Goal: Information Seeking & Learning: Check status

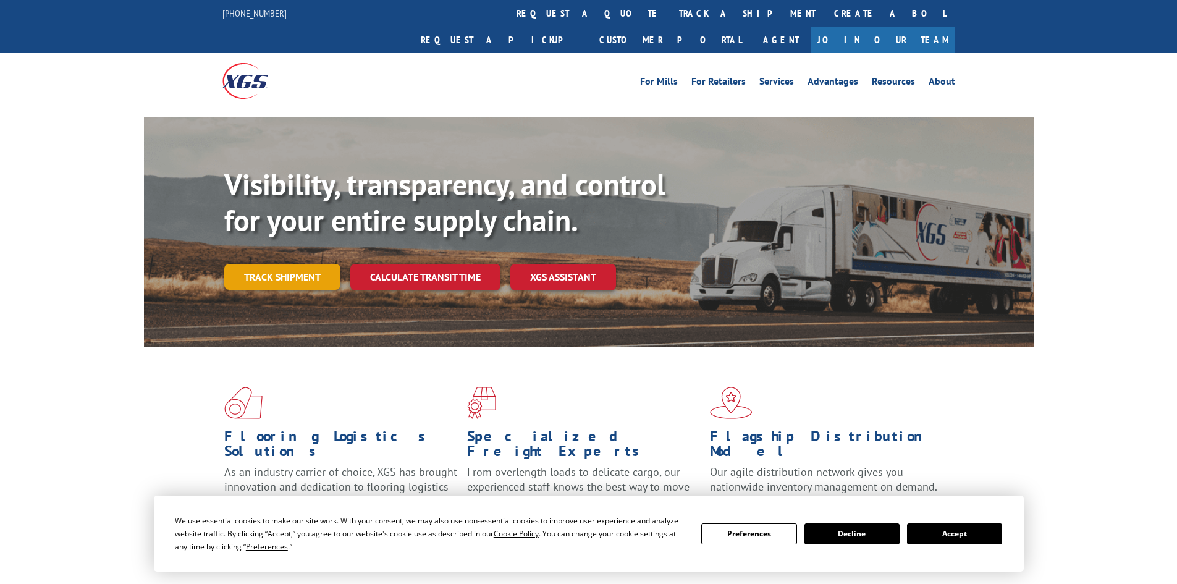
click at [284, 264] on link "Track shipment" at bounding box center [282, 277] width 116 height 26
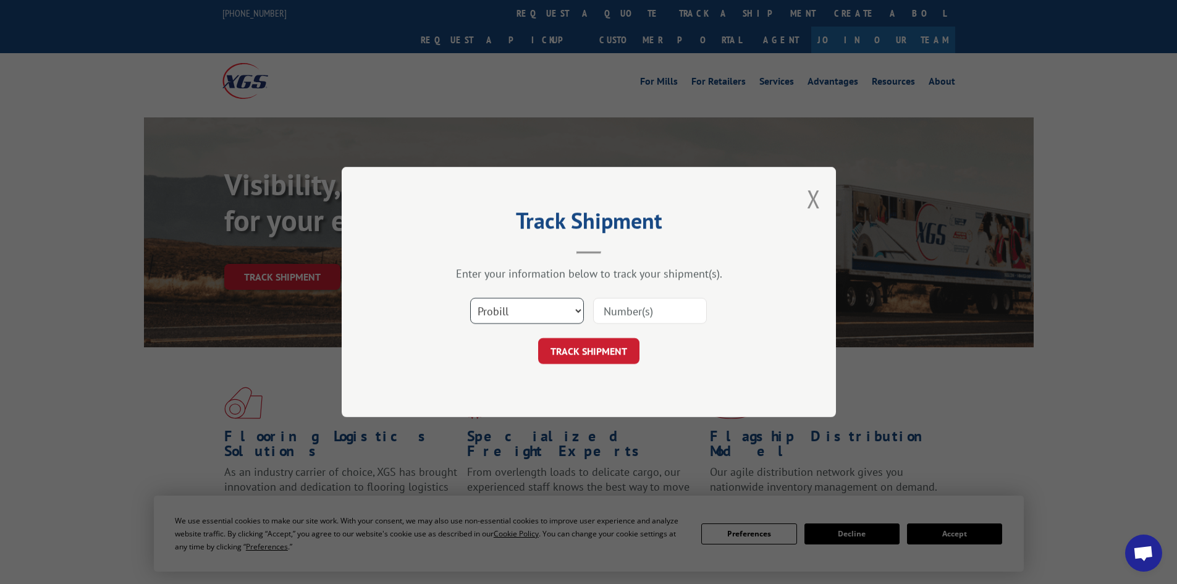
click at [496, 308] on select "Select category... Probill BOL PO" at bounding box center [527, 311] width 114 height 26
select select "po"
click at [470, 298] on select "Select category... Probill BOL PO" at bounding box center [527, 311] width 114 height 26
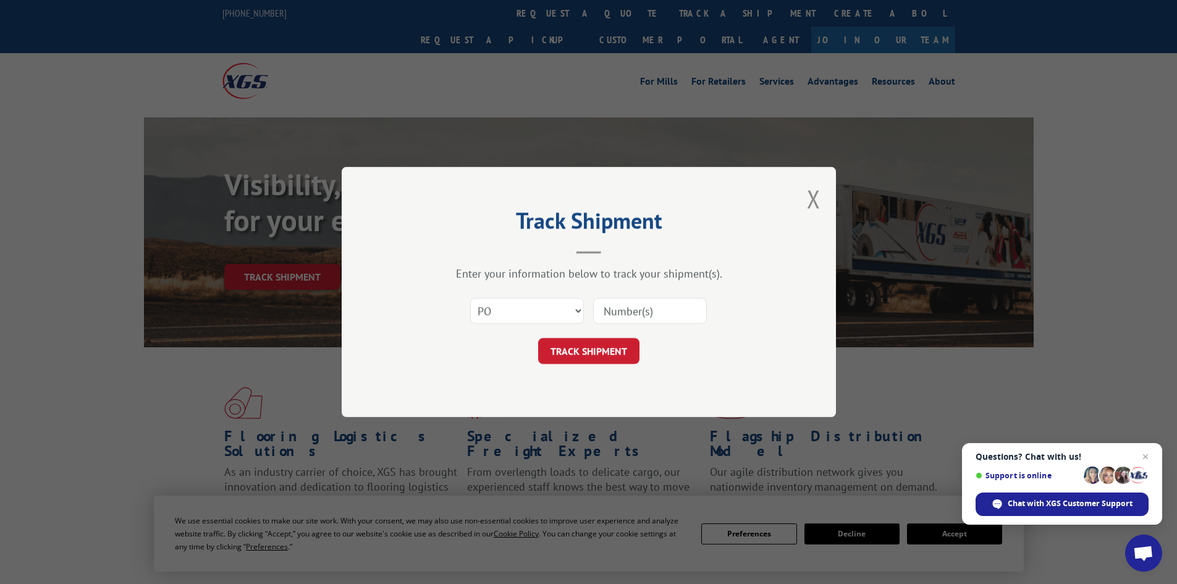
click at [613, 305] on input at bounding box center [650, 311] width 114 height 26
paste input "22533468"
type input "22533468"
click at [584, 359] on button "TRACK SHIPMENT" at bounding box center [588, 351] width 101 height 26
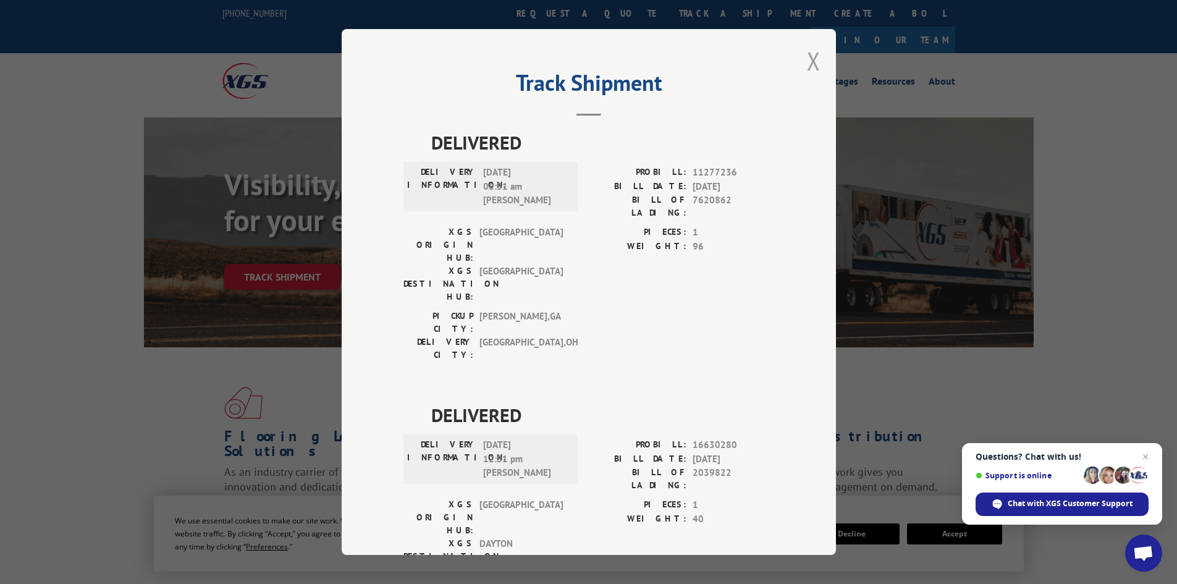
click at [807, 59] on button "Close modal" at bounding box center [814, 60] width 14 height 33
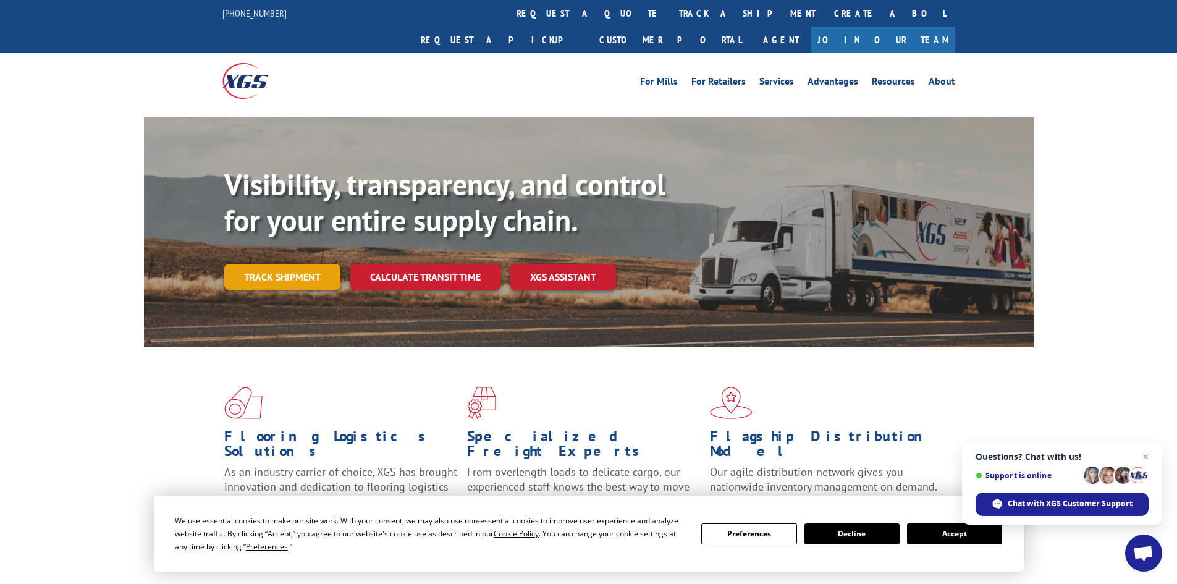
click at [237, 264] on link "Track shipment" at bounding box center [282, 277] width 116 height 26
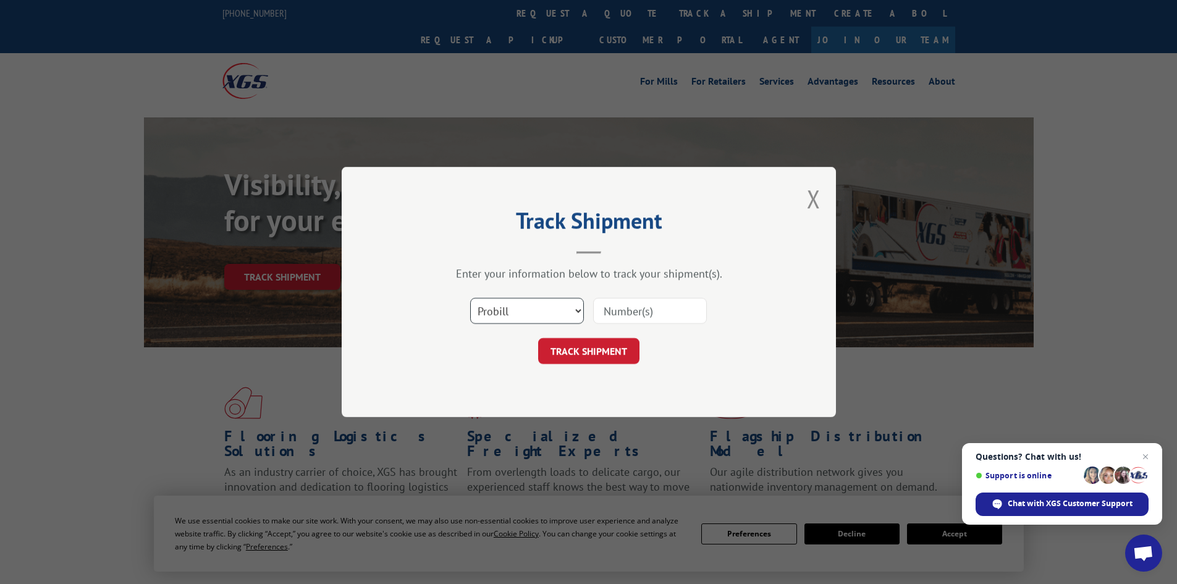
click at [514, 303] on select "Select category... Probill BOL PO" at bounding box center [527, 311] width 114 height 26
select select "po"
click at [470, 298] on select "Select category... Probill BOL PO" at bounding box center [527, 311] width 114 height 26
click at [614, 307] on input at bounding box center [650, 311] width 114 height 26
paste input "22533544"
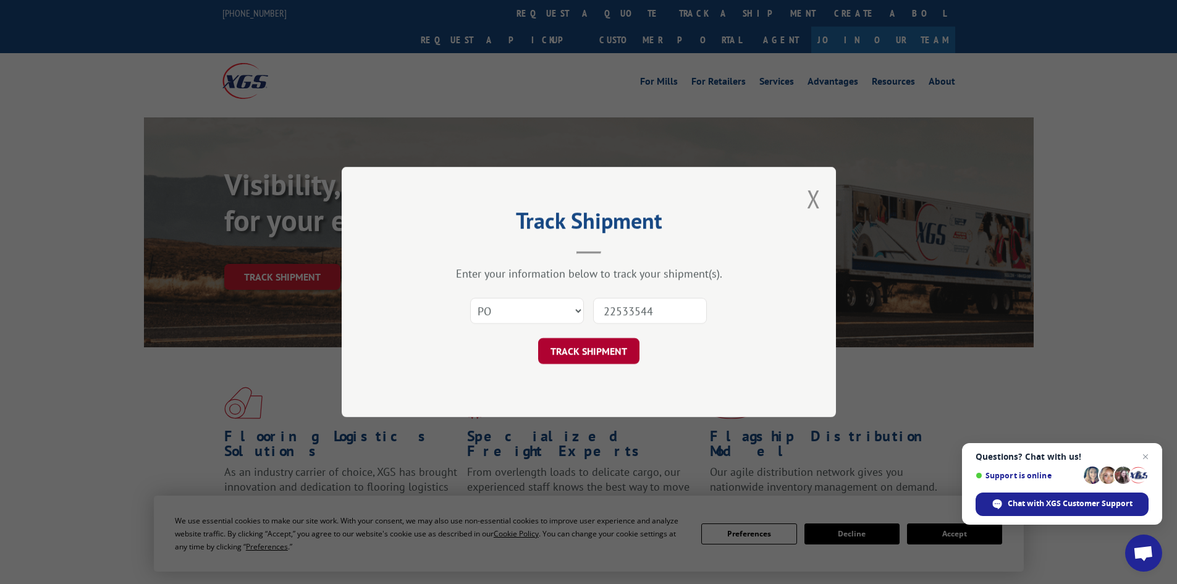
type input "22533544"
click at [594, 354] on button "TRACK SHIPMENT" at bounding box center [588, 351] width 101 height 26
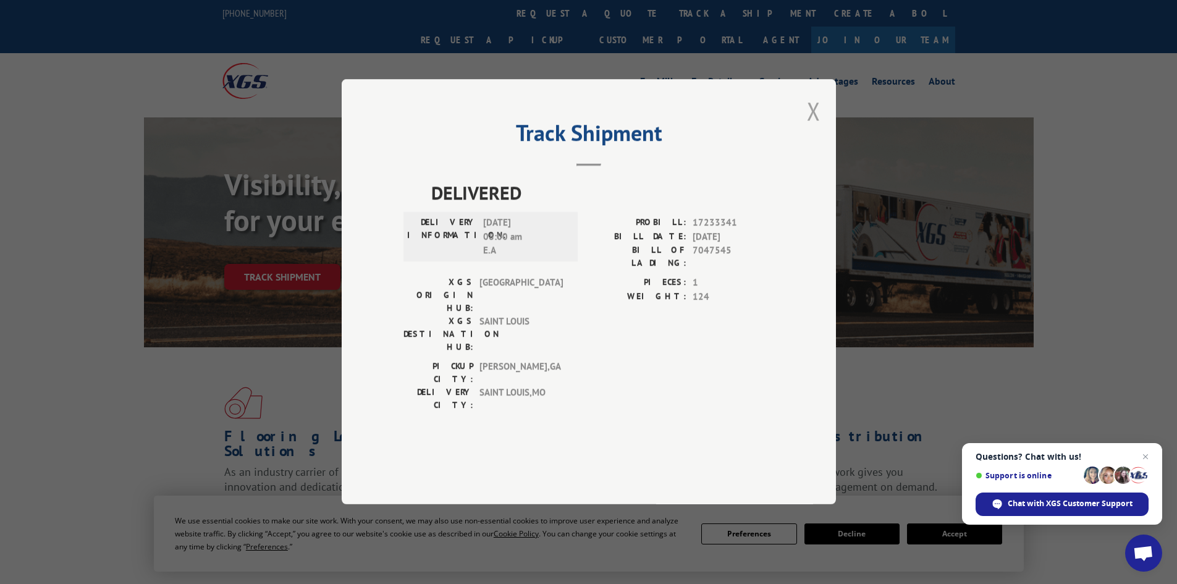
click at [816, 127] on button "Close modal" at bounding box center [814, 111] width 14 height 33
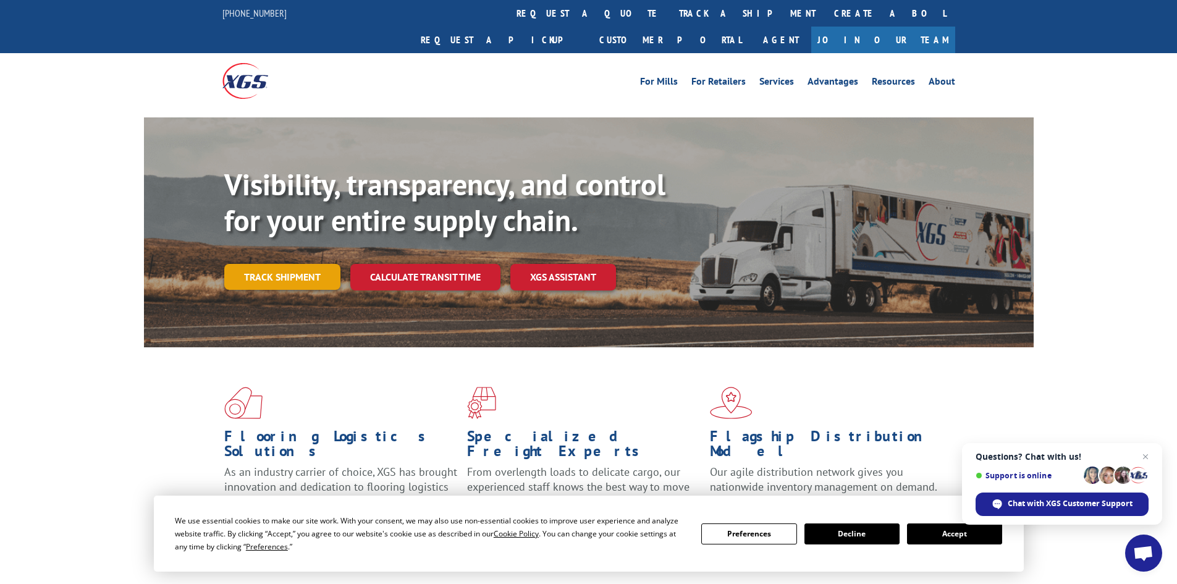
click at [274, 264] on link "Track shipment" at bounding box center [282, 277] width 116 height 26
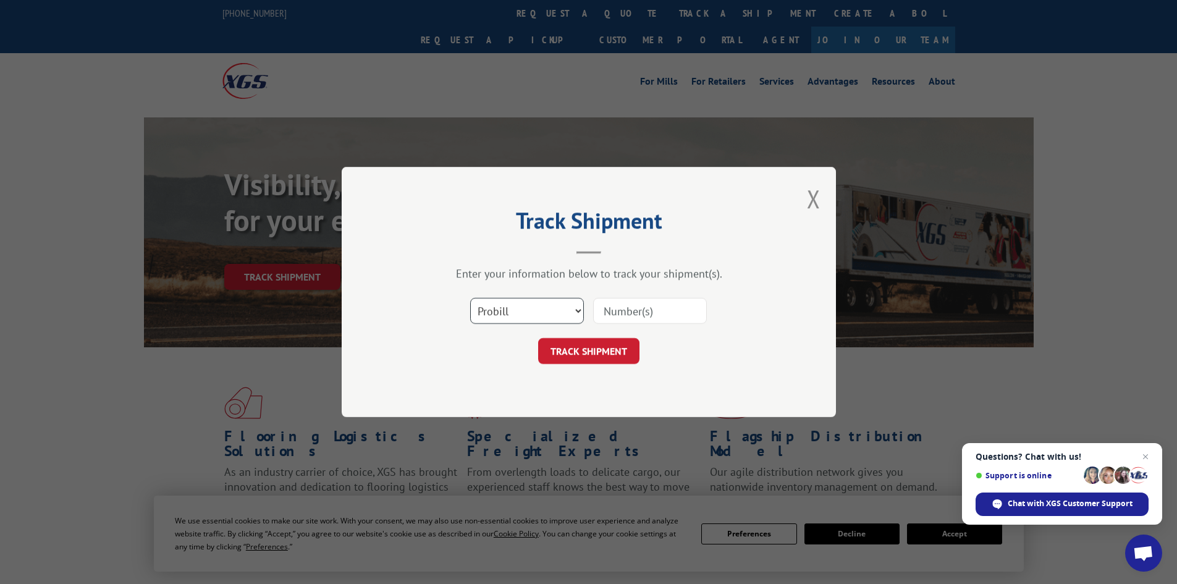
click at [522, 314] on select "Select category... Probill BOL PO" at bounding box center [527, 311] width 114 height 26
select select "po"
click at [470, 298] on select "Select category... Probill BOL PO" at bounding box center [527, 311] width 114 height 26
click at [609, 310] on input at bounding box center [650, 311] width 114 height 26
paste input "22533544"
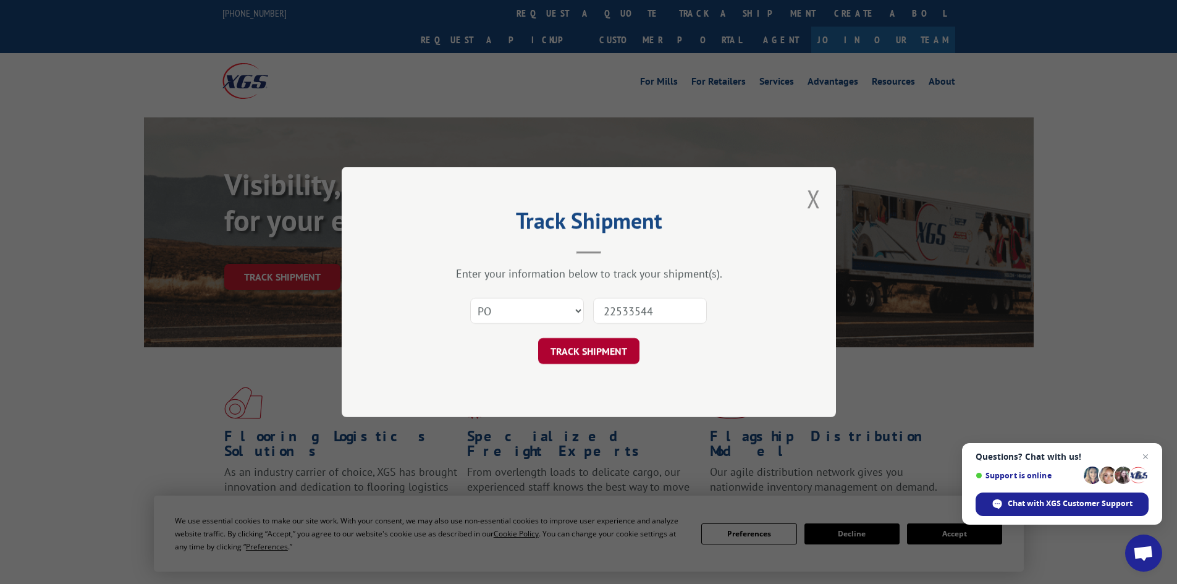
type input "22533544"
click at [602, 355] on button "TRACK SHIPMENT" at bounding box center [588, 351] width 101 height 26
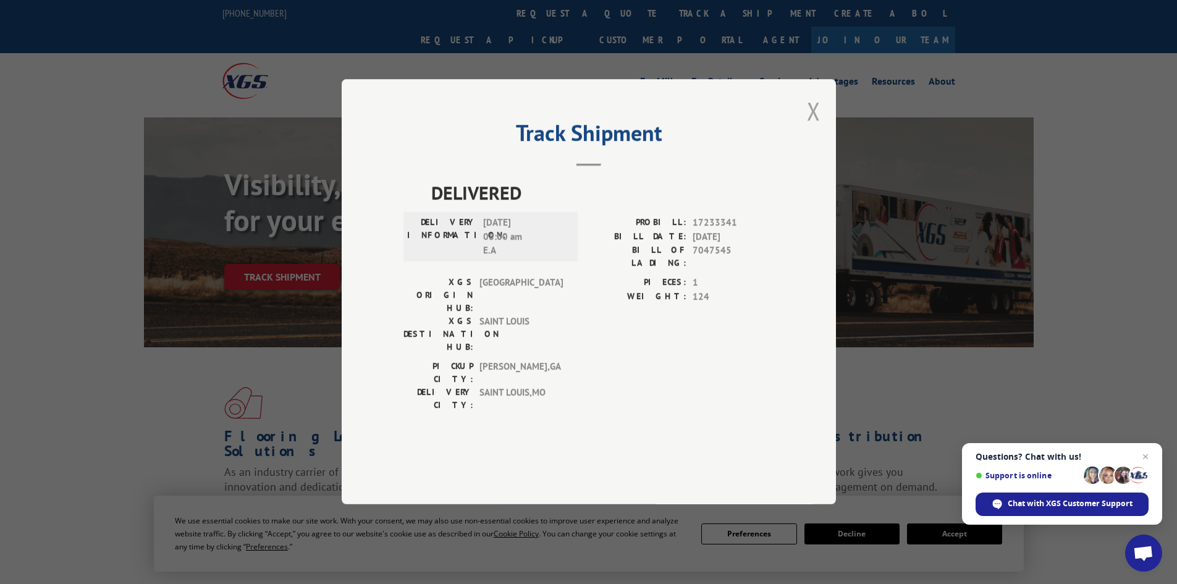
click at [816, 127] on button "Close modal" at bounding box center [814, 111] width 14 height 33
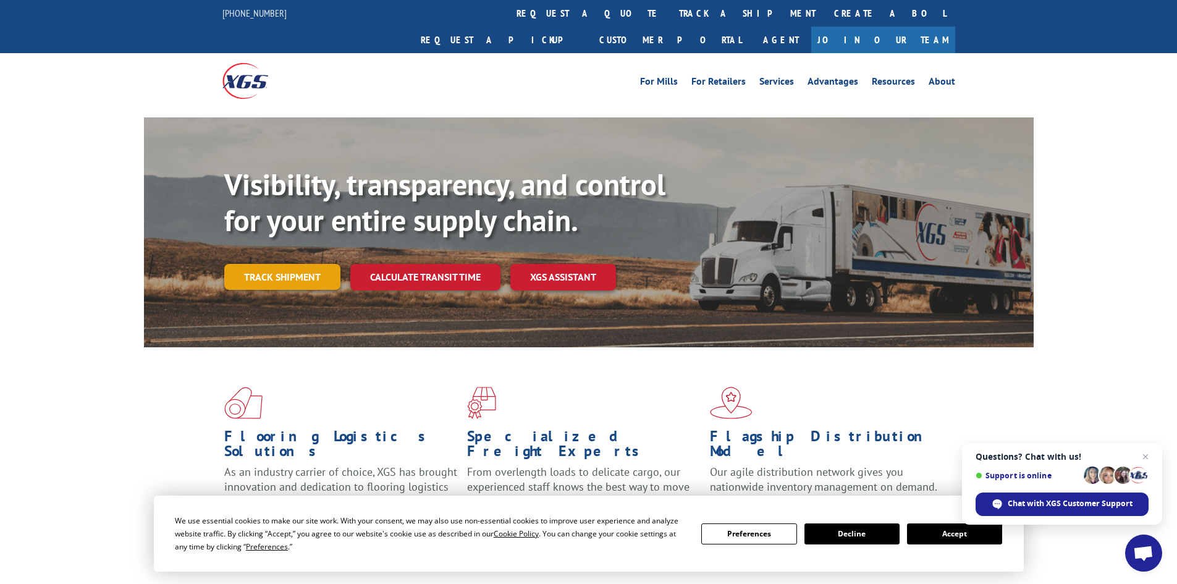
click at [266, 264] on link "Track shipment" at bounding box center [282, 277] width 116 height 26
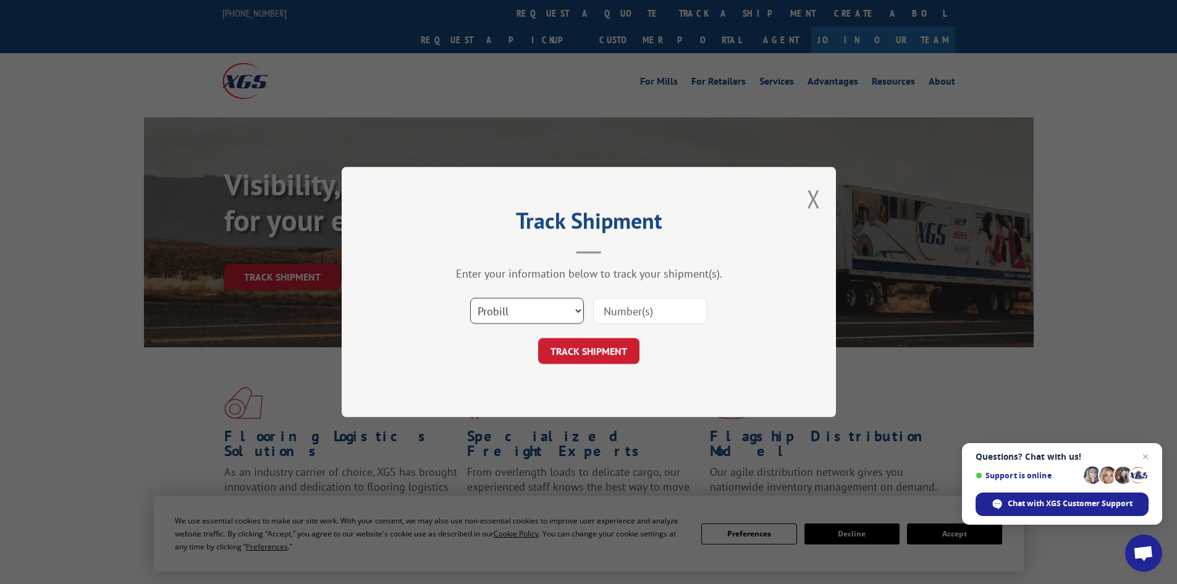
click at [497, 309] on select "Select category... Probill BOL PO" at bounding box center [527, 311] width 114 height 26
select select "po"
click at [470, 298] on select "Select category... Probill BOL PO" at bounding box center [527, 311] width 114 height 26
click at [608, 317] on input at bounding box center [650, 311] width 114 height 26
paste input "22533580"
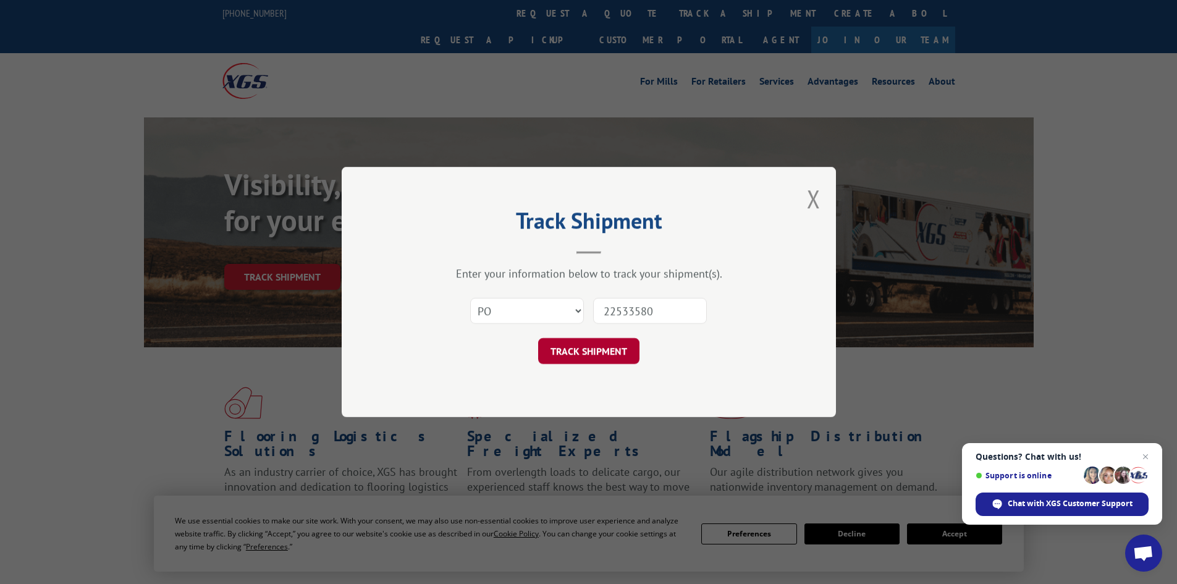
type input "22533580"
click at [599, 347] on button "TRACK SHIPMENT" at bounding box center [588, 351] width 101 height 26
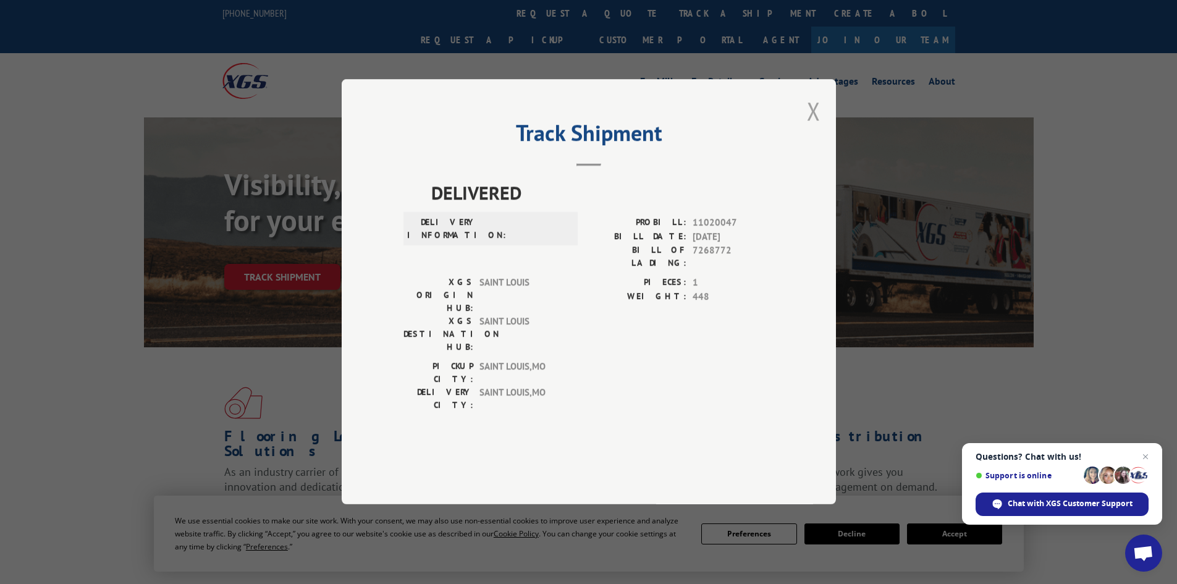
click at [815, 127] on button "Close modal" at bounding box center [814, 111] width 14 height 33
